Goal: Information Seeking & Learning: Learn about a topic

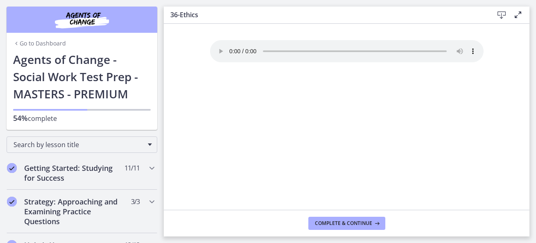
click at [59, 75] on h1 "Agents of Change - Social Work Test Prep - MASTERS - PREMIUM" at bounding box center [82, 77] width 138 height 52
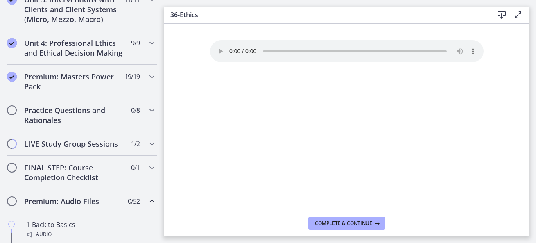
scroll to position [338, 0]
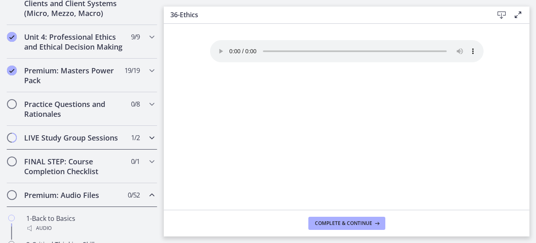
click at [90, 142] on h2 "LIVE Study Group Sessions" at bounding box center [74, 138] width 100 height 10
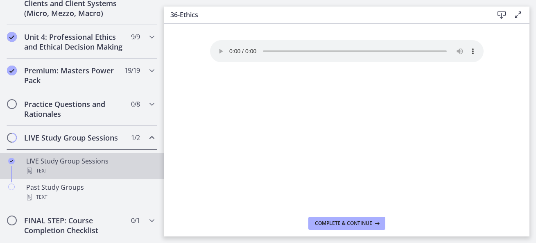
click at [69, 167] on div "LIVE Study Group Sessions Text" at bounding box center [90, 166] width 128 height 20
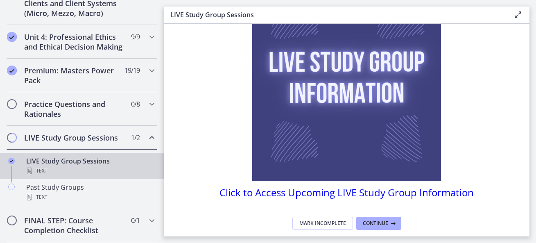
scroll to position [111, 0]
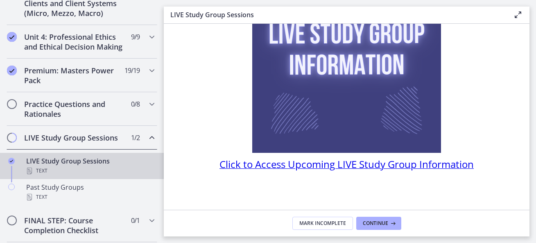
click at [361, 164] on span "Click to Access Upcoming LIVE Study Group Information" at bounding box center [346, 164] width 254 height 14
